Goal: Information Seeking & Learning: Learn about a topic

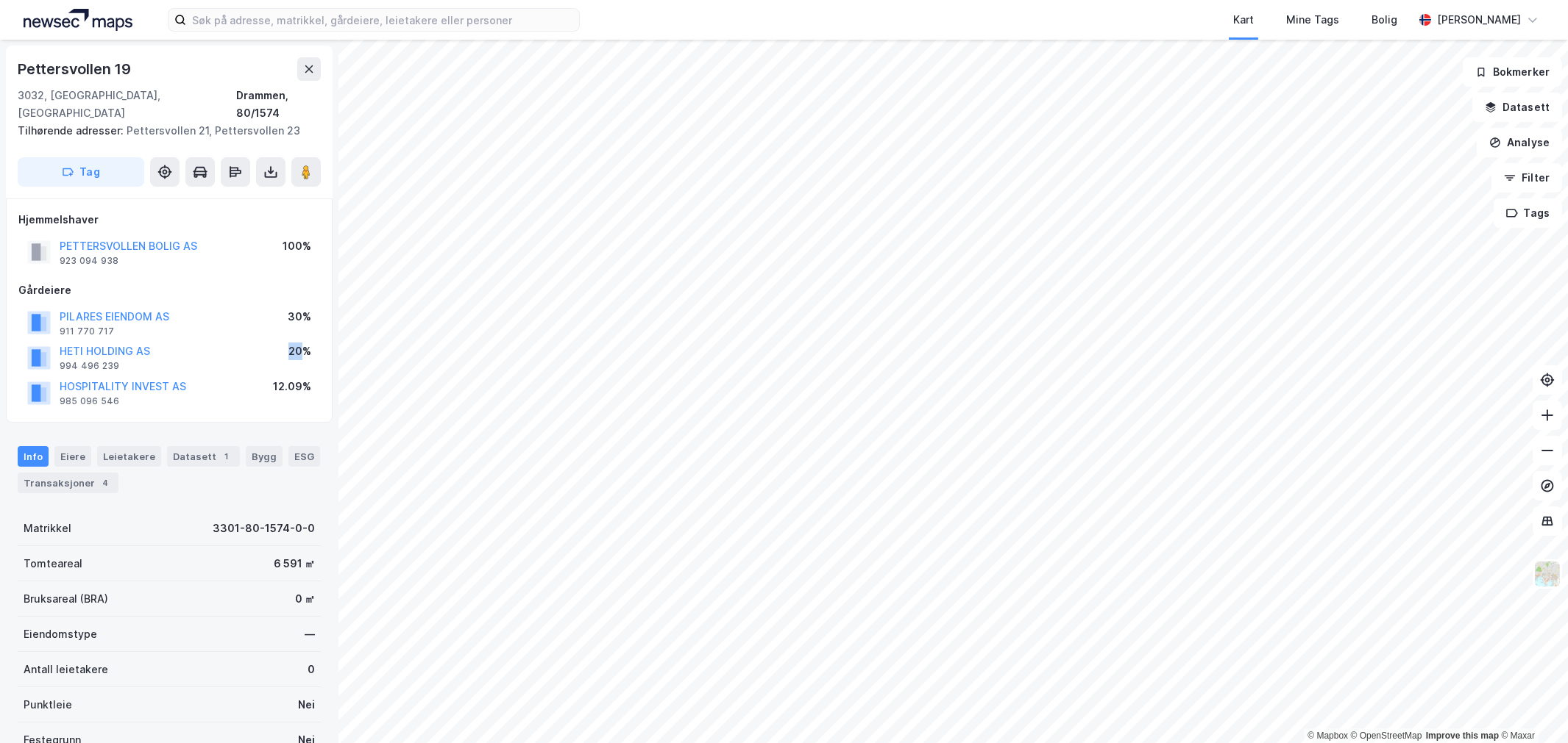
drag, startPoint x: 287, startPoint y: 333, endPoint x: 306, endPoint y: 331, distance: 19.1
click at [306, 339] on div "HETI HOLDING AS 994 496 239 20%" at bounding box center [169, 357] width 301 height 36
click at [280, 339] on div "HETI HOLDING AS 994 496 239 20%" at bounding box center [169, 357] width 301 height 36
